Goal: Task Accomplishment & Management: Manage account settings

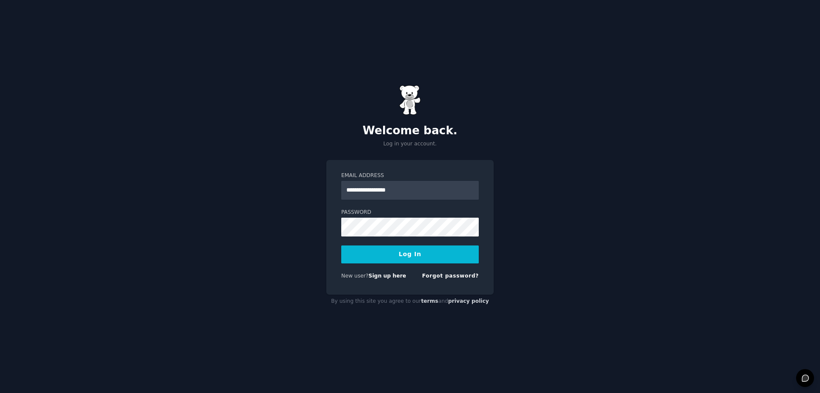
type input "**********"
click at [367, 252] on button "Log In" at bounding box center [410, 254] width 138 height 18
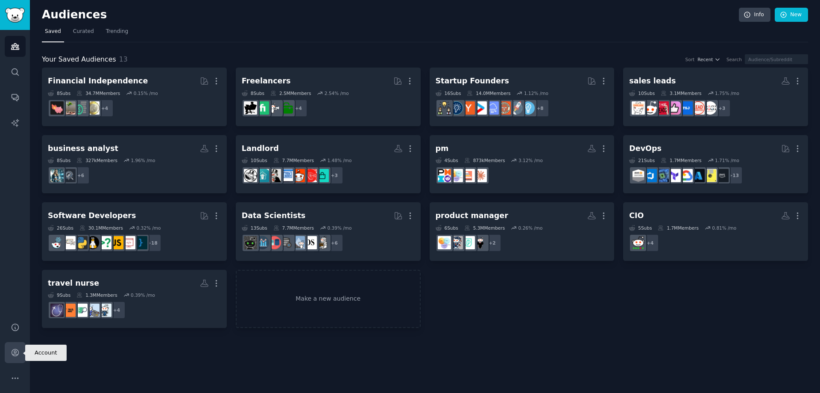
click at [17, 349] on icon "Sidebar" at bounding box center [15, 352] width 9 height 9
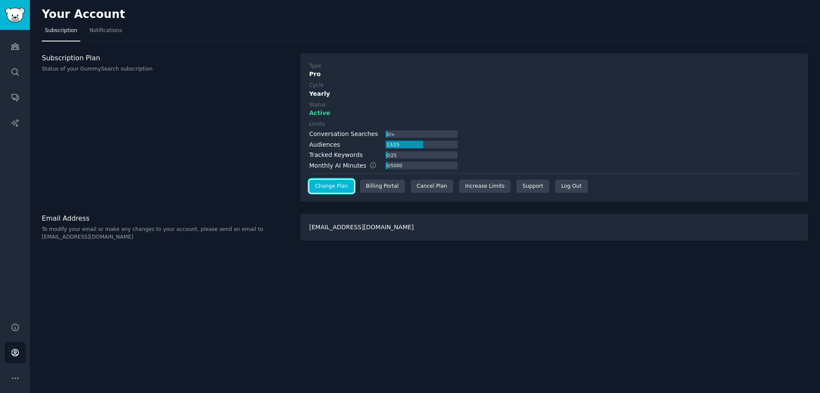
click at [332, 185] on link "Change Plan" at bounding box center [331, 186] width 45 height 14
click at [419, 186] on div "Cancel Plan" at bounding box center [432, 186] width 42 height 14
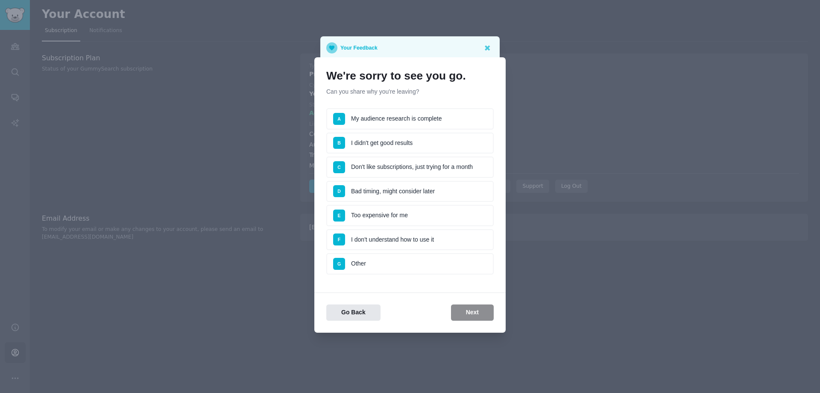
click at [387, 237] on li "F I don't understand how to use it" at bounding box center [409, 239] width 167 height 21
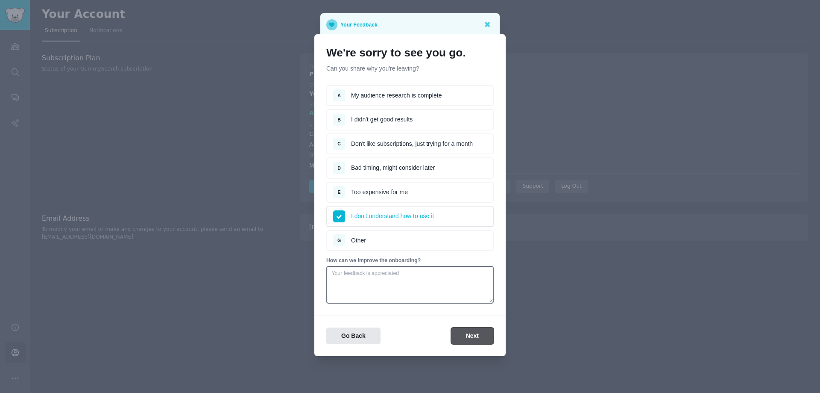
click at [471, 336] on button "Next" at bounding box center [472, 335] width 43 height 17
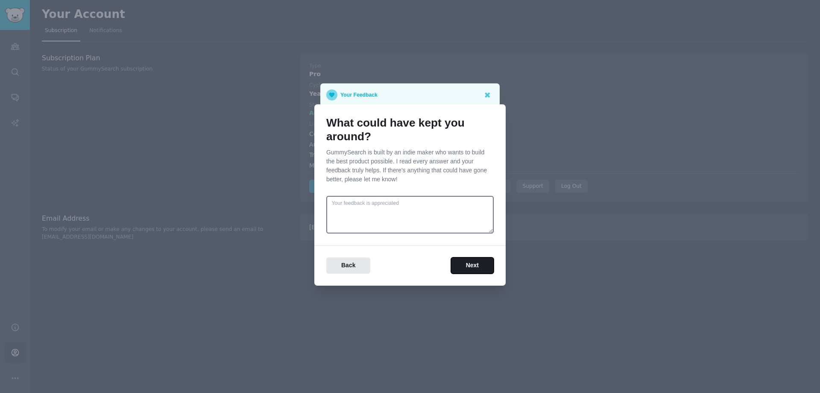
click at [477, 267] on button "Next" at bounding box center [472, 265] width 43 height 17
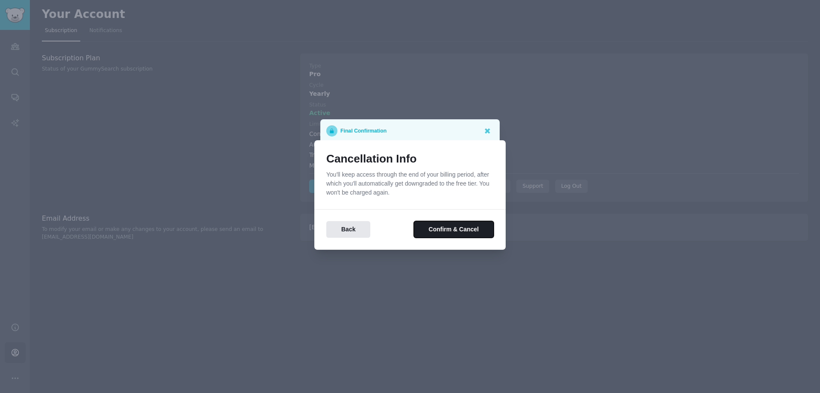
click at [452, 229] on button "Confirm & Cancel" at bounding box center [454, 229] width 80 height 17
